Goal: Information Seeking & Learning: Learn about a topic

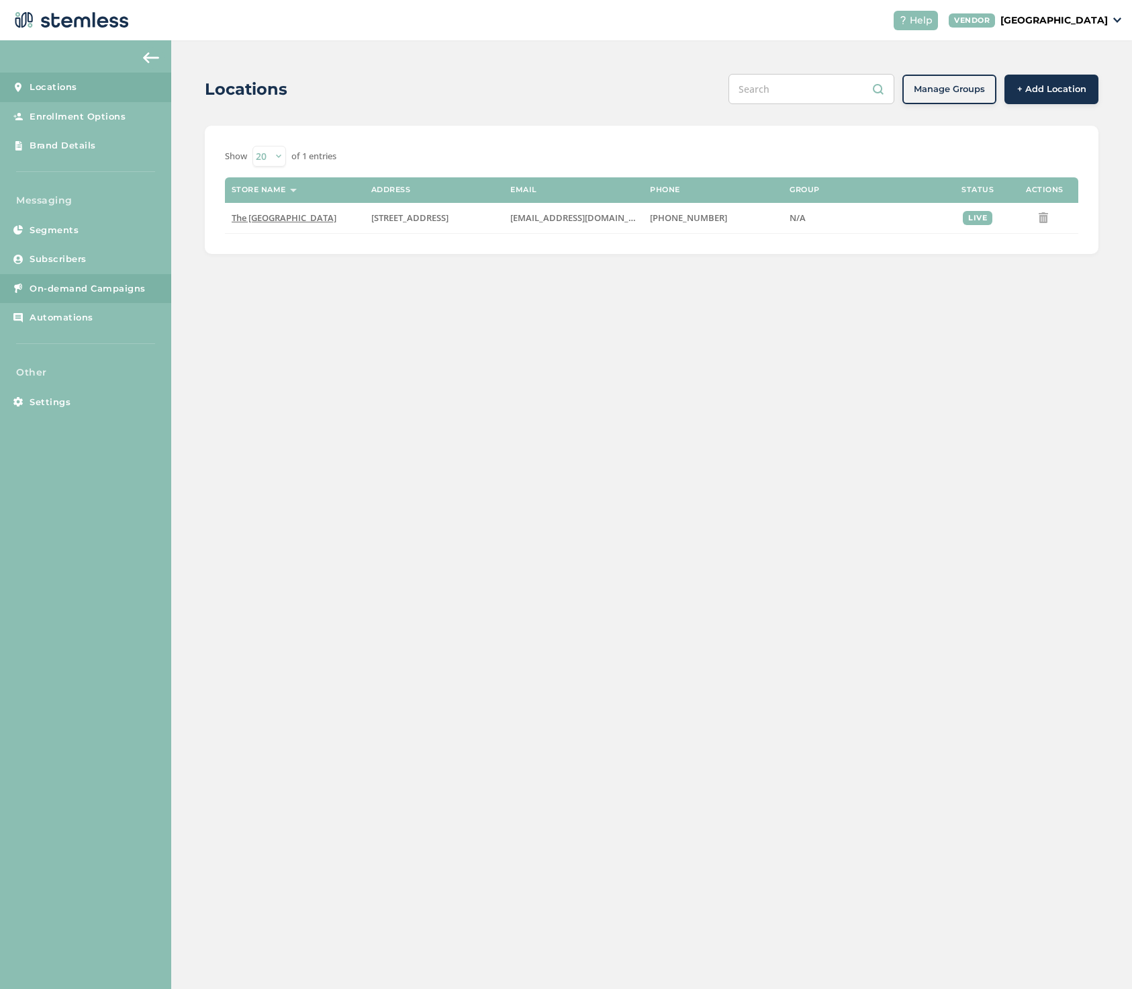
click at [69, 282] on span "On-demand Campaigns" at bounding box center [88, 288] width 116 height 13
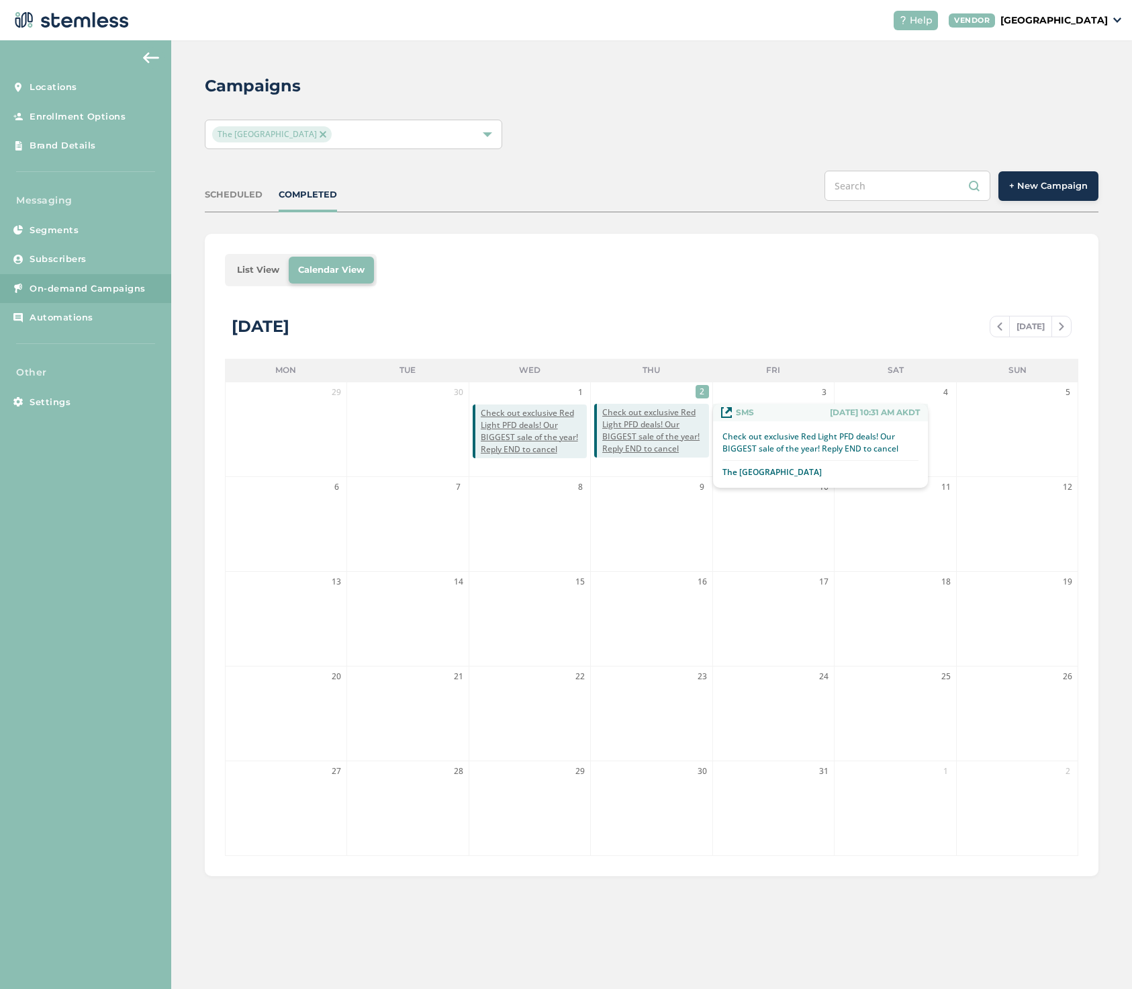
click at [638, 426] on span "Check out exclusive Red Light PFD deals! Our BIGGEST sale of the year! Reply EN…" at bounding box center [655, 430] width 106 height 48
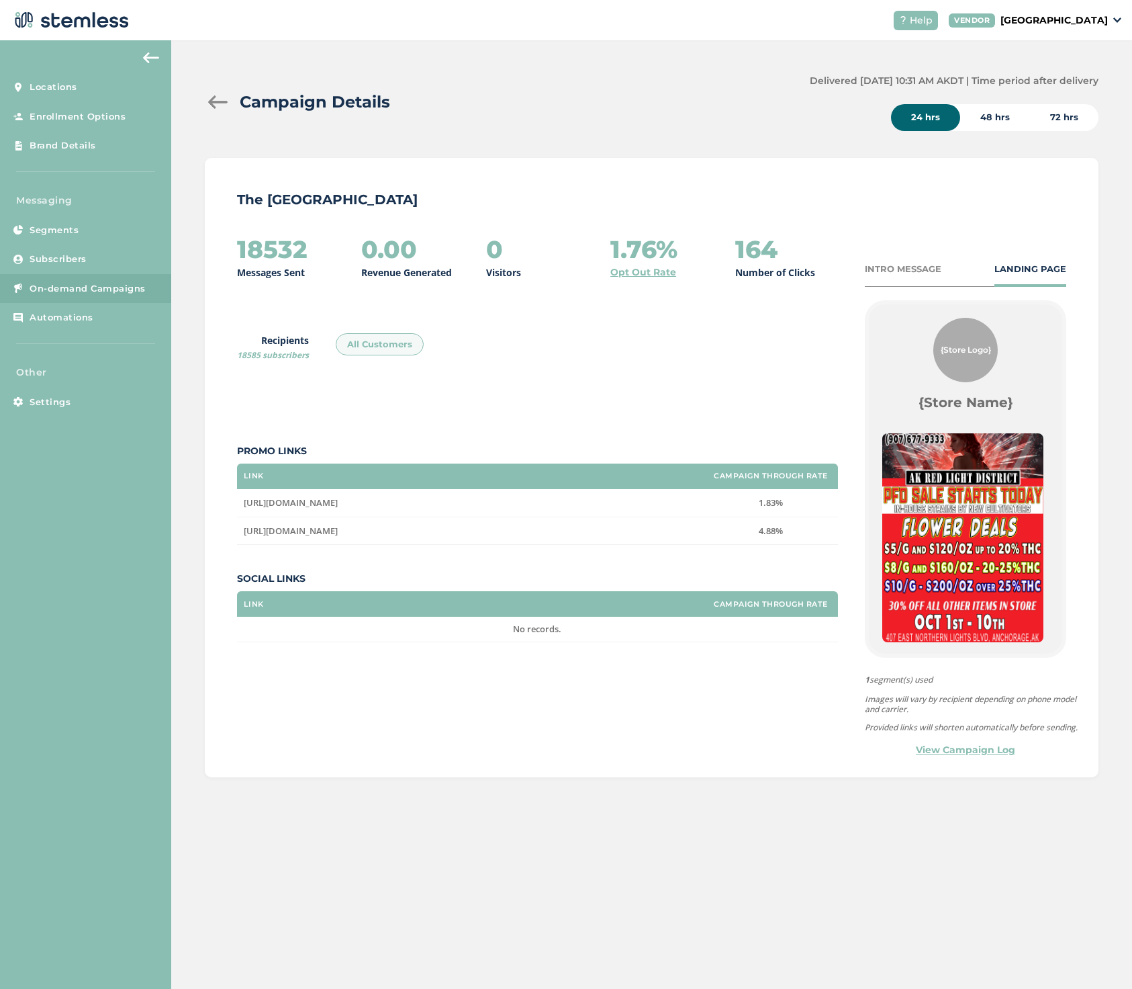
click at [218, 97] on div at bounding box center [218, 101] width 27 height 13
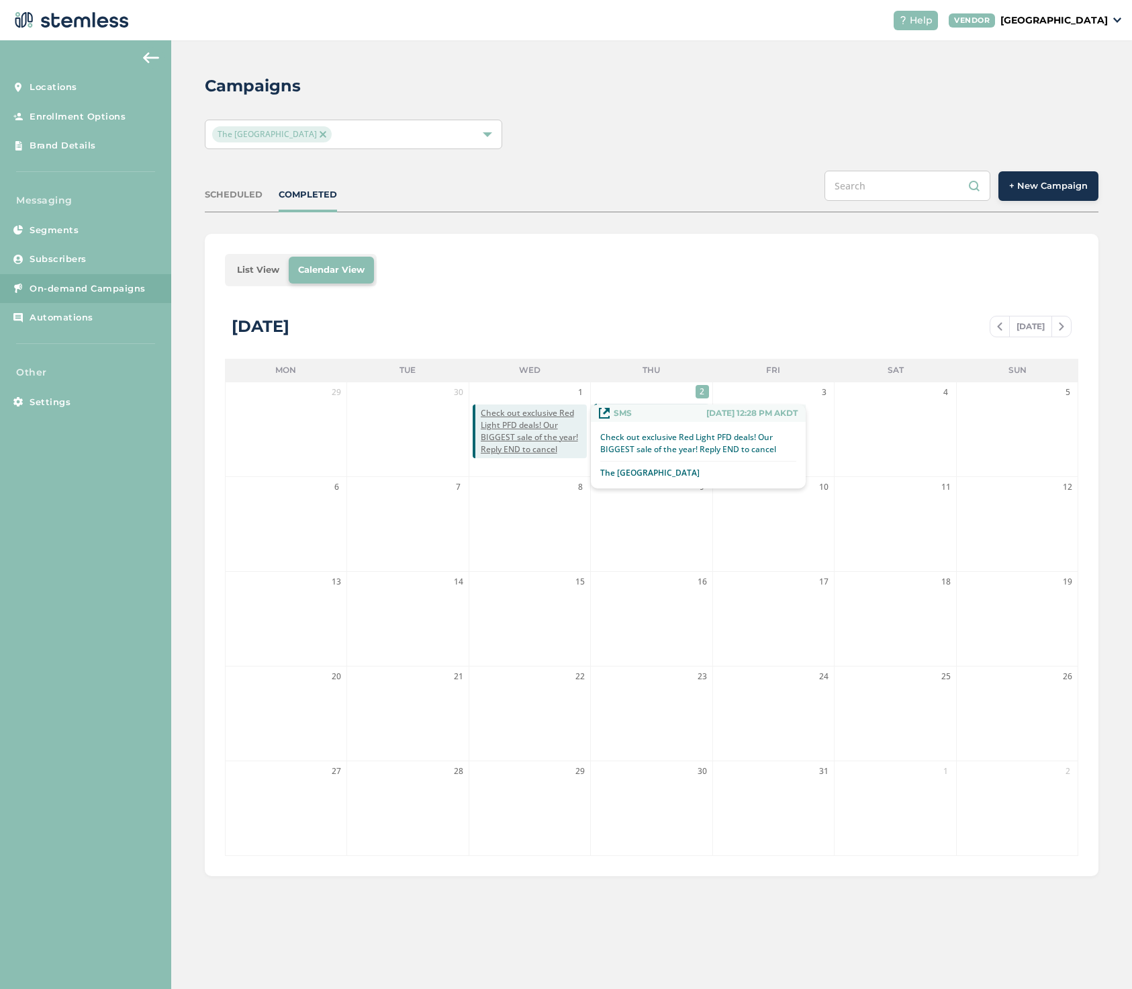
click at [541, 419] on span "Check out exclusive Red Light PFD deals! Our BIGGEST sale of the year! Reply EN…" at bounding box center [534, 431] width 106 height 48
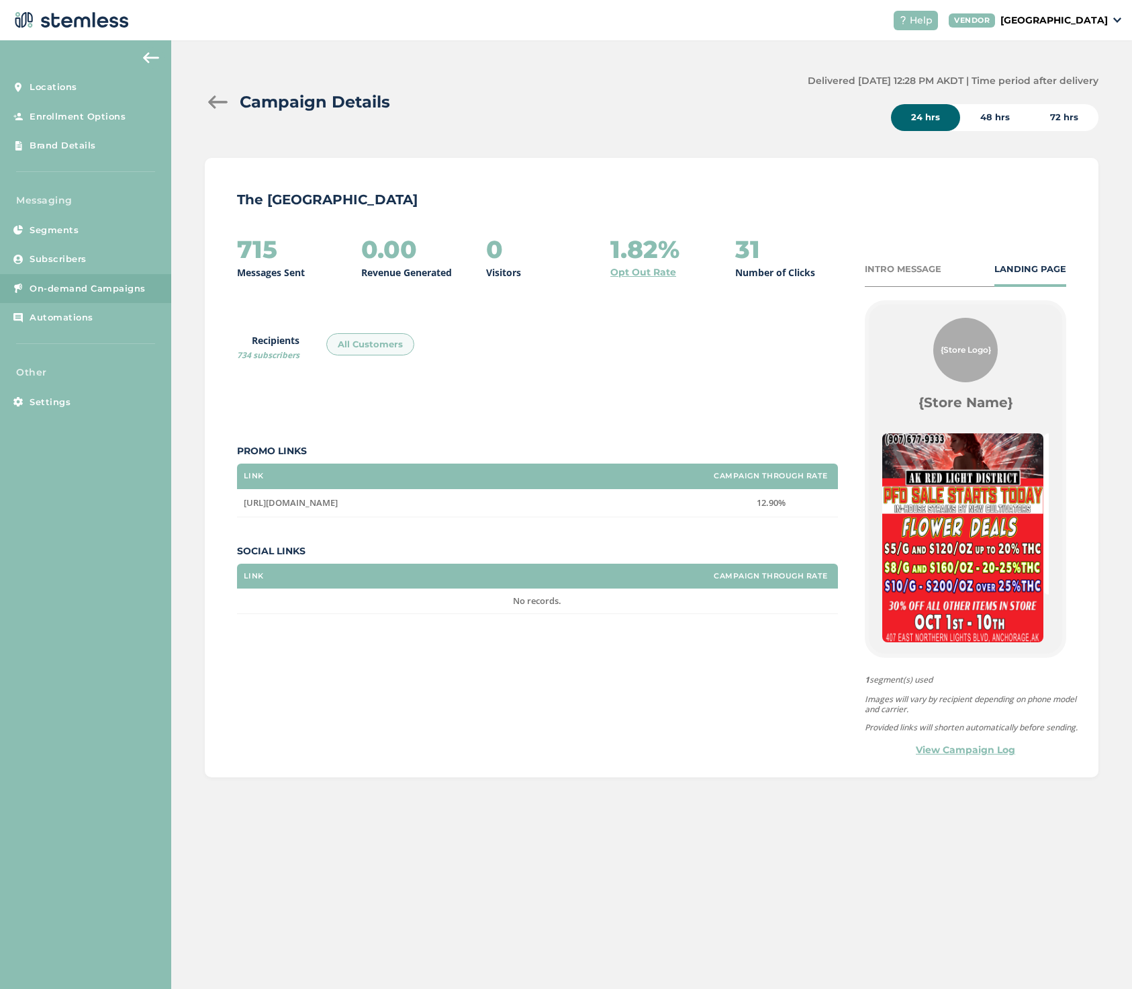
click at [147, 54] on img at bounding box center [151, 57] width 16 height 11
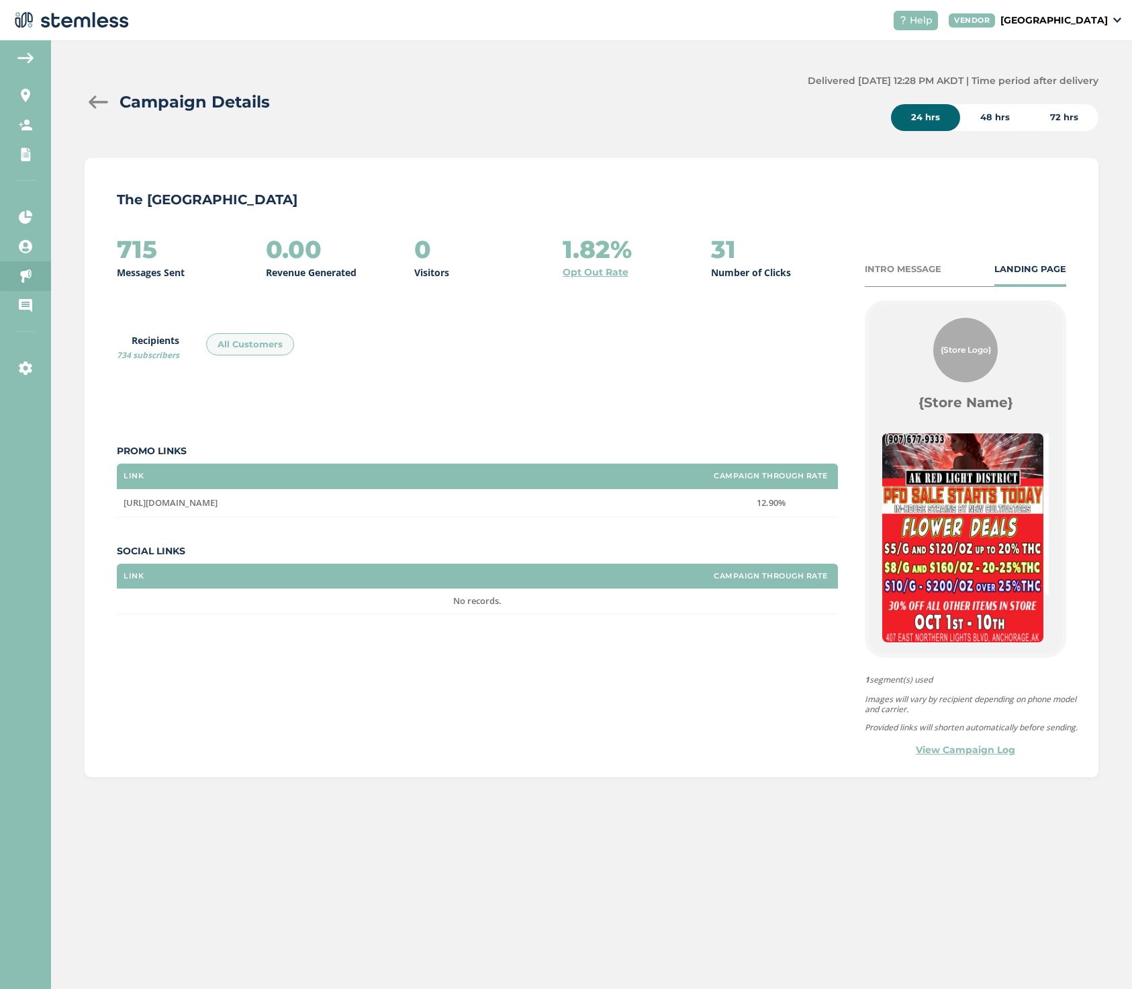
click at [95, 105] on div at bounding box center [98, 101] width 27 height 13
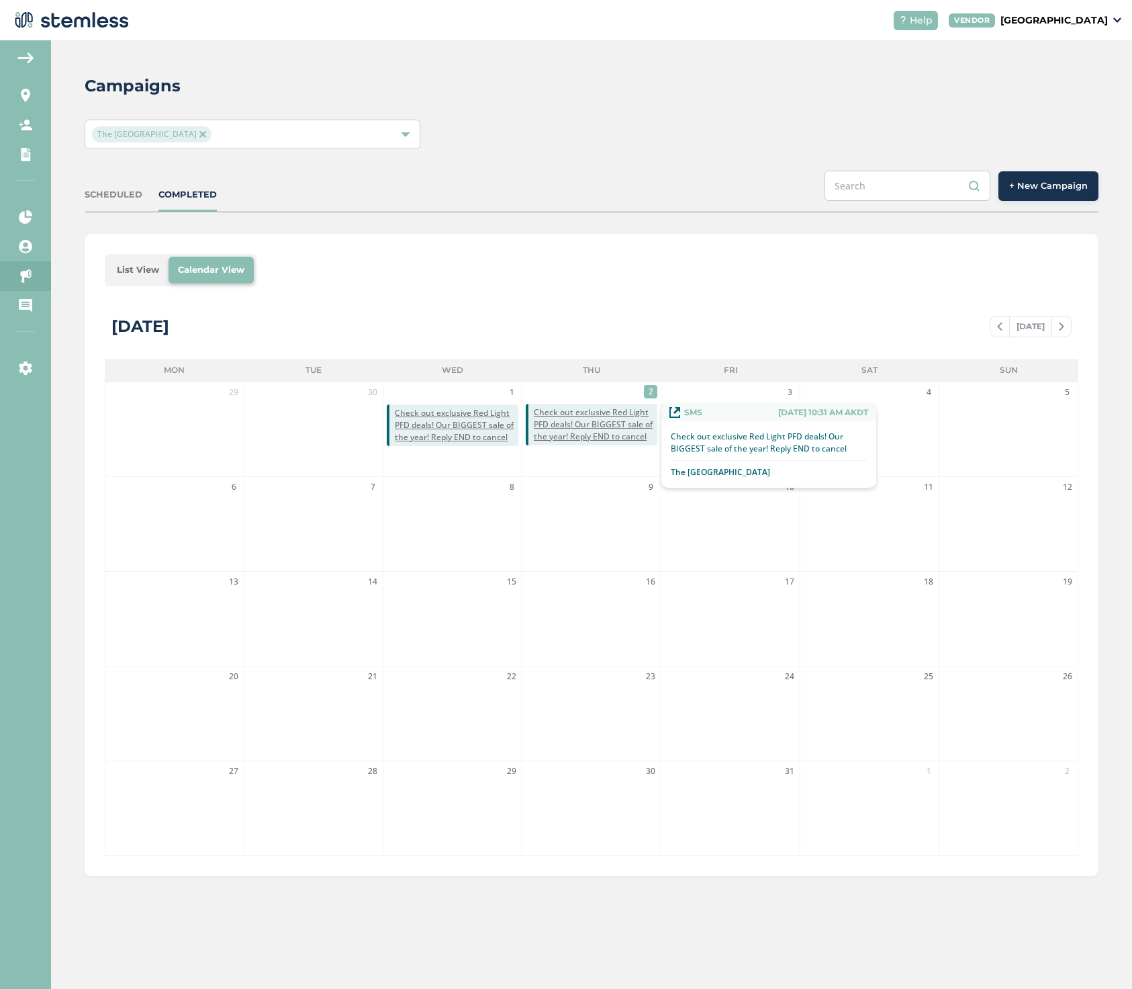
click at [562, 427] on span "Check out exclusive Red Light PFD deals! Our BIGGEST sale of the year! Reply EN…" at bounding box center [596, 424] width 124 height 36
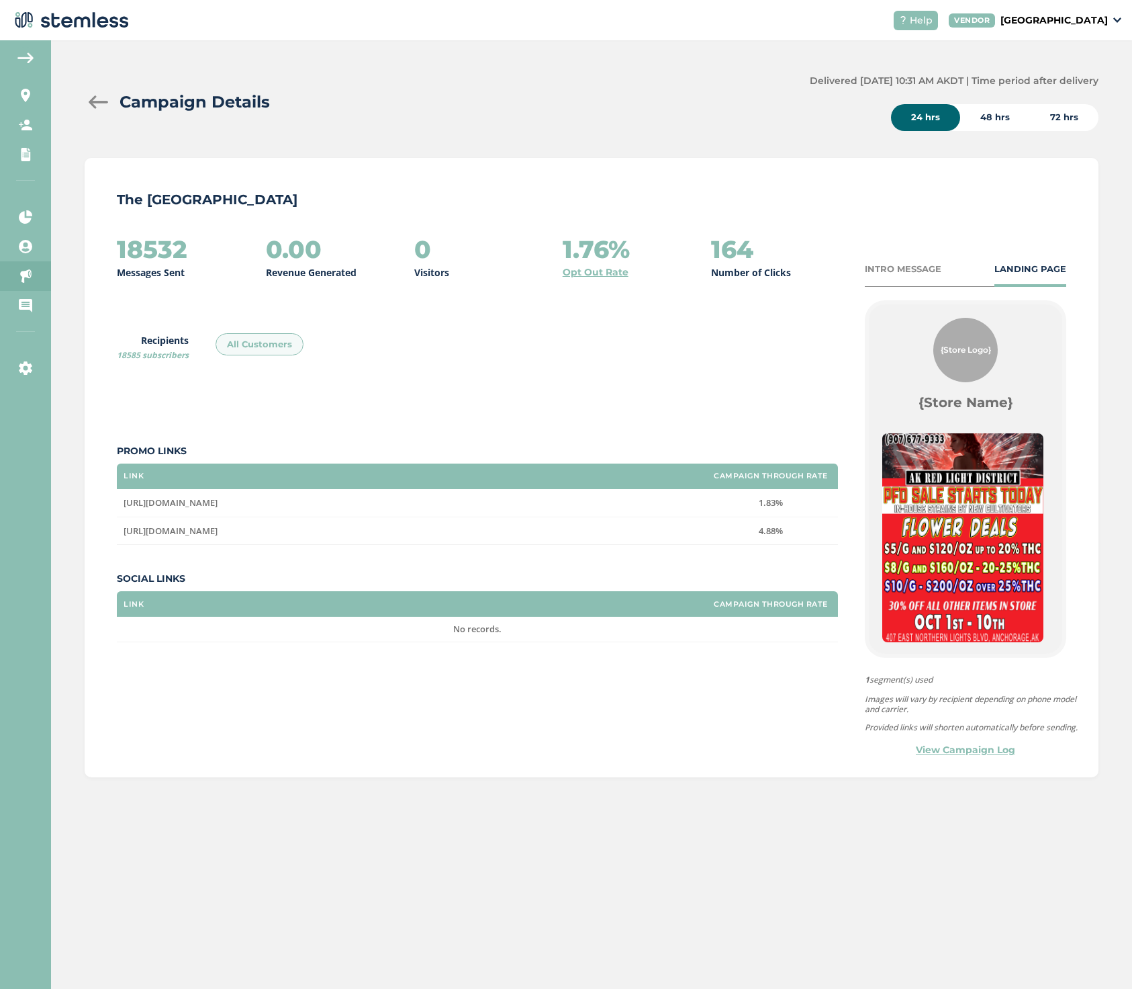
click at [97, 103] on div at bounding box center [98, 101] width 27 height 13
